Goal: Information Seeking & Learning: Understand process/instructions

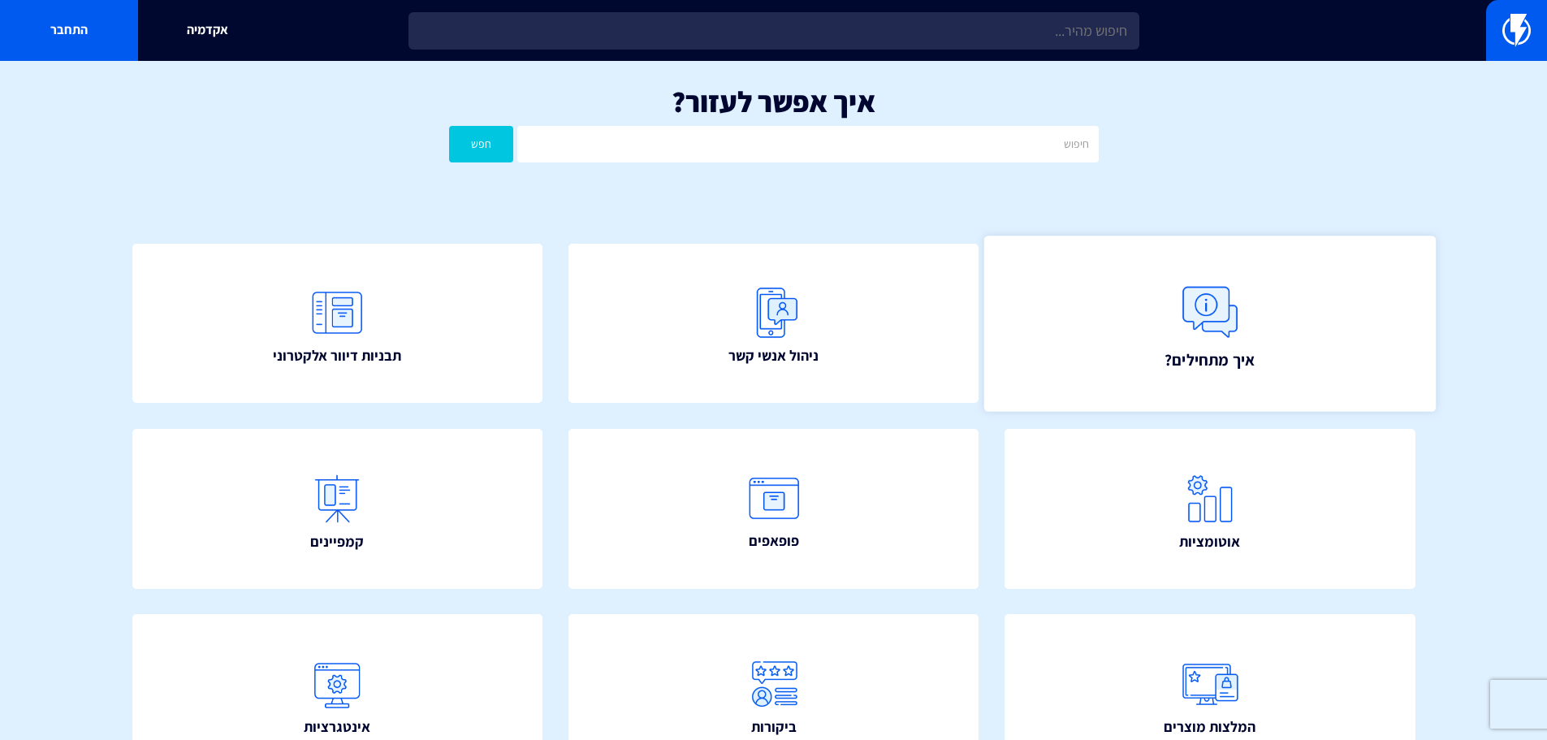
click at [1236, 330] on img at bounding box center [1209, 311] width 71 height 71
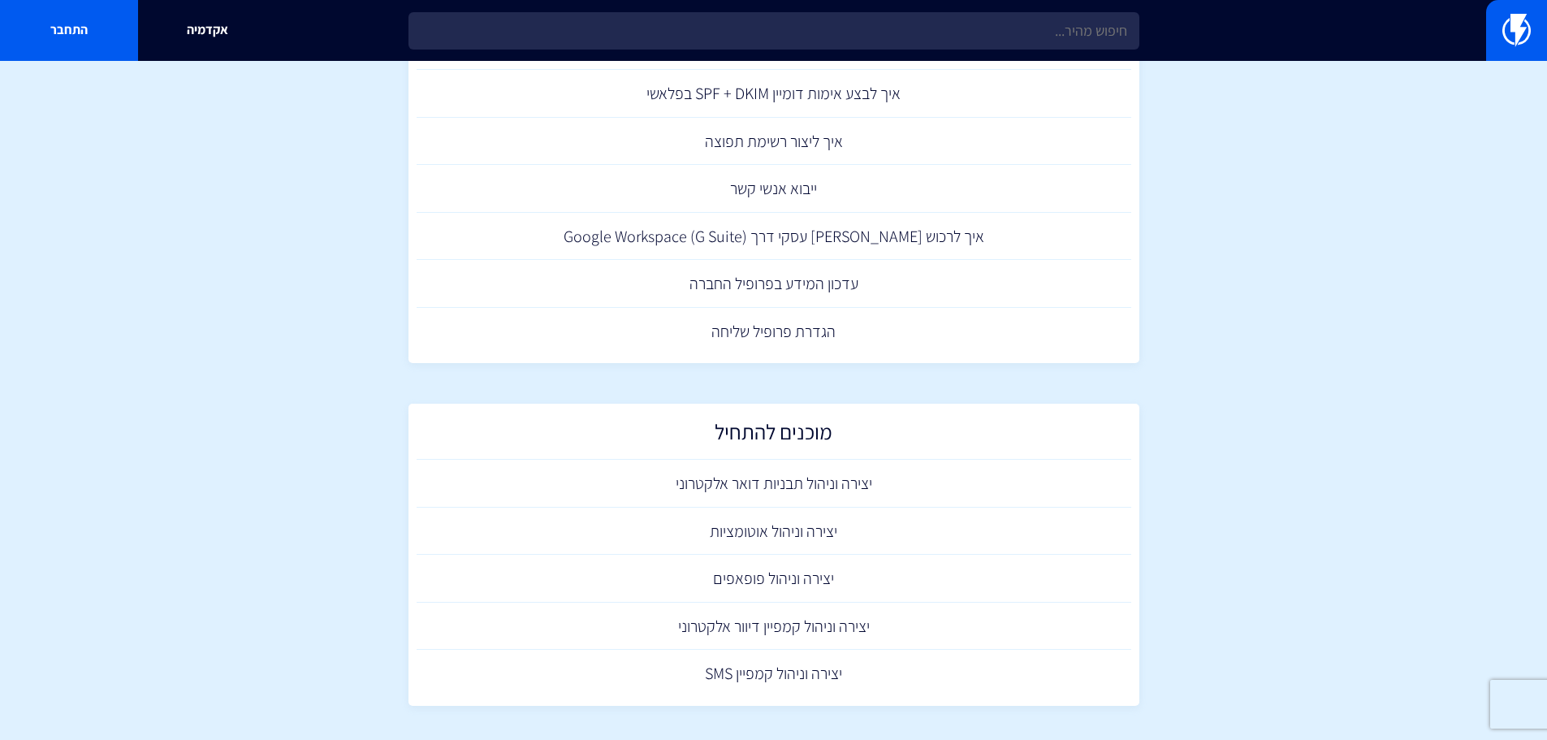
scroll to position [818, 0]
